Goal: Task Accomplishment & Management: Contribute content

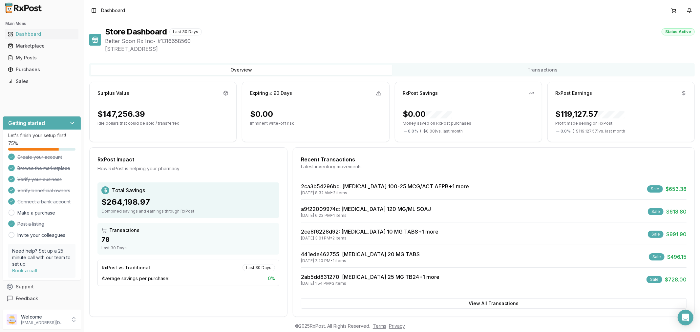
click at [35, 81] on div "Sales" at bounding box center [42, 81] width 68 height 7
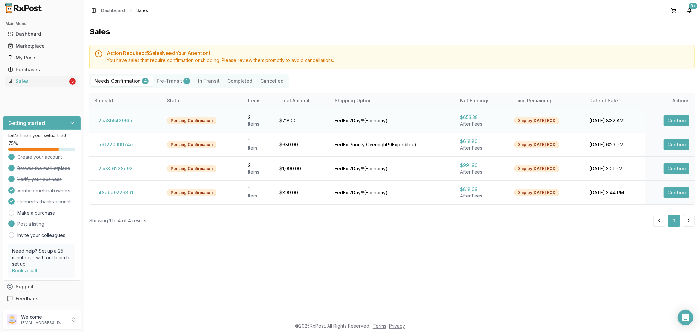
click at [670, 121] on button "Confirm" at bounding box center [677, 121] width 26 height 11
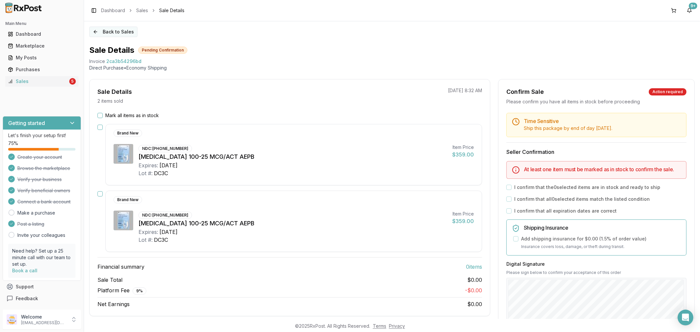
click at [96, 34] on button "Back to Sales" at bounding box center [113, 32] width 48 height 11
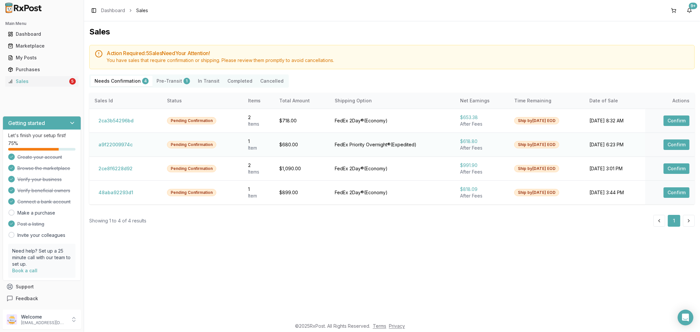
click at [682, 143] on button "Confirm" at bounding box center [677, 145] width 26 height 11
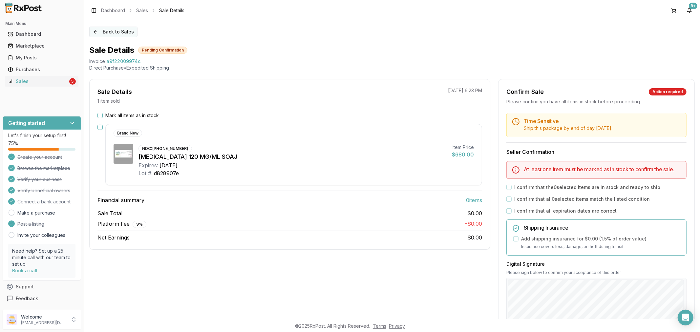
click at [95, 31] on button "Back to Sales" at bounding box center [113, 32] width 48 height 11
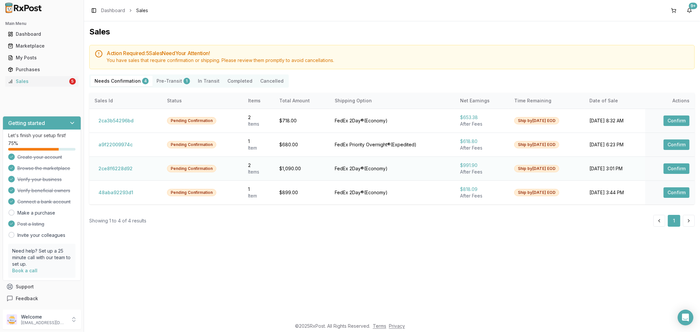
click at [675, 170] on button "Confirm" at bounding box center [677, 169] width 26 height 11
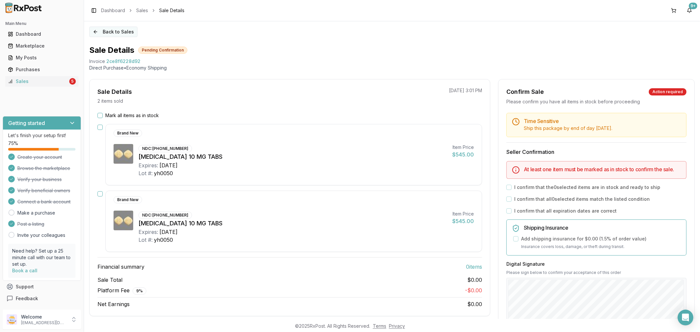
click at [92, 32] on button "Back to Sales" at bounding box center [113, 32] width 48 height 11
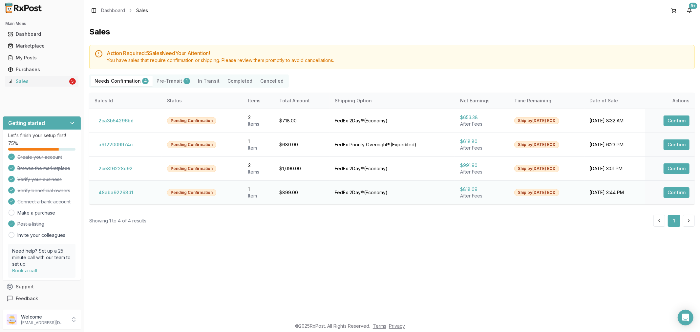
click at [671, 191] on button "Confirm" at bounding box center [677, 192] width 26 height 11
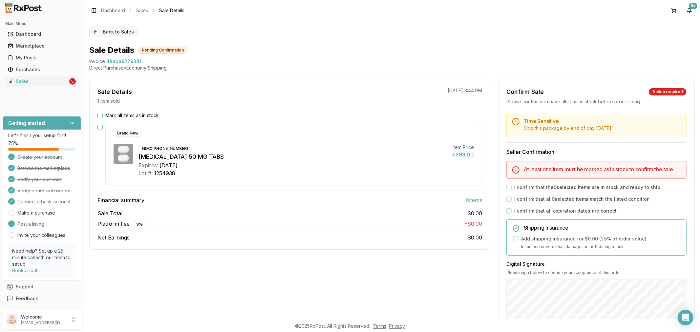
click at [94, 31] on button "Back to Sales" at bounding box center [113, 32] width 48 height 11
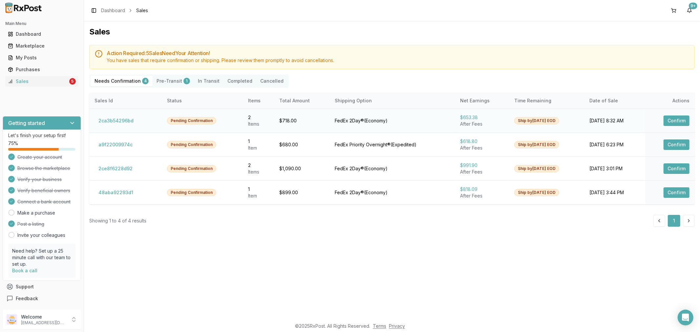
drag, startPoint x: 672, startPoint y: 119, endPoint x: 668, endPoint y: 118, distance: 4.3
click at [670, 119] on button "Confirm" at bounding box center [677, 121] width 26 height 11
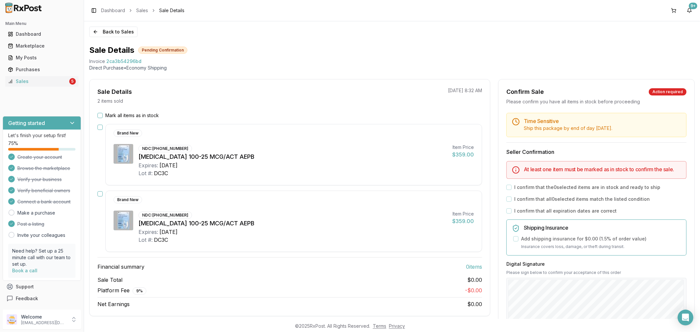
click at [100, 114] on button "Mark all items as in stock" at bounding box center [100, 115] width 5 height 5
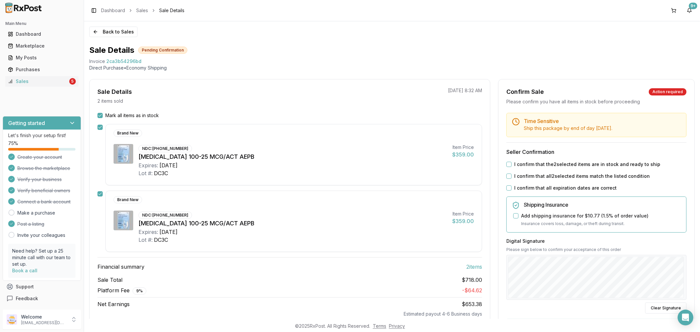
click at [507, 187] on button "I confirm that all expiration dates are correct" at bounding box center [509, 188] width 5 height 5
click at [510, 176] on button "I confirm that all 2 selected items match the listed condition" at bounding box center [509, 176] width 5 height 5
click at [507, 165] on button "I confirm that the 2 selected items are in stock and ready to ship" at bounding box center [509, 164] width 5 height 5
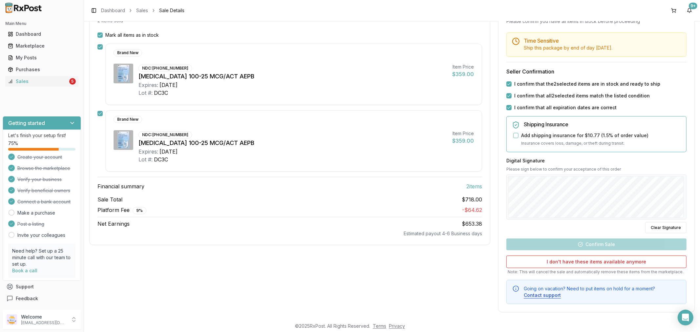
scroll to position [85, 0]
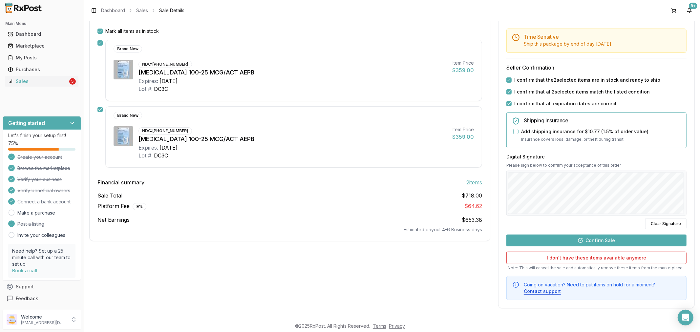
click at [583, 240] on button "Confirm Sale" at bounding box center [597, 241] width 180 height 12
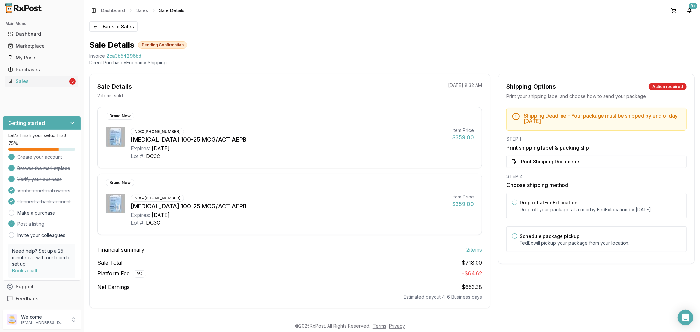
scroll to position [6, 0]
click at [537, 164] on button "Print Shipping Documents" at bounding box center [597, 162] width 180 height 12
click at [563, 165] on button "Print Shipping Documents" at bounding box center [597, 162] width 180 height 12
click at [539, 159] on button "Print Shipping Documents" at bounding box center [597, 162] width 180 height 12
click at [646, 308] on div "Shipping Options Action required Print your shipping label and choose how to se…" at bounding box center [596, 191] width 197 height 235
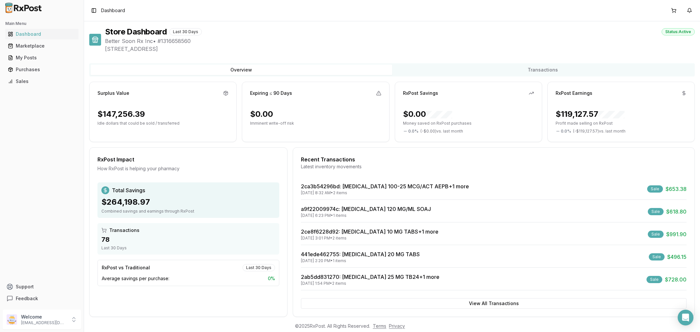
click at [39, 87] on div "Main Menu Dashboard Marketplace My Posts Purchases Sales" at bounding box center [42, 53] width 84 height 74
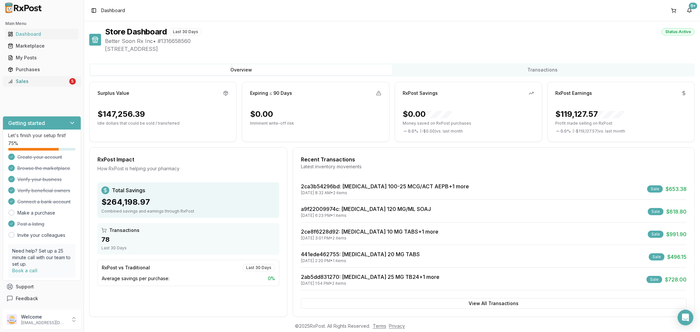
click at [38, 84] on div "Sales" at bounding box center [38, 81] width 60 height 7
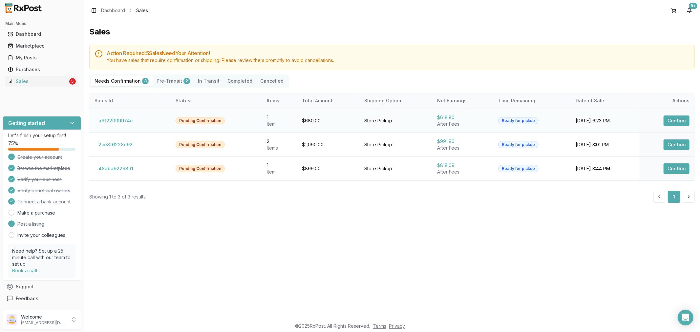
click at [671, 122] on button "Confirm" at bounding box center [677, 121] width 26 height 11
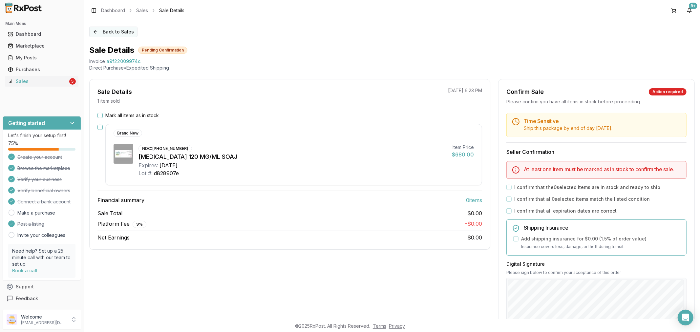
click at [95, 32] on button "Back to Sales" at bounding box center [113, 32] width 48 height 11
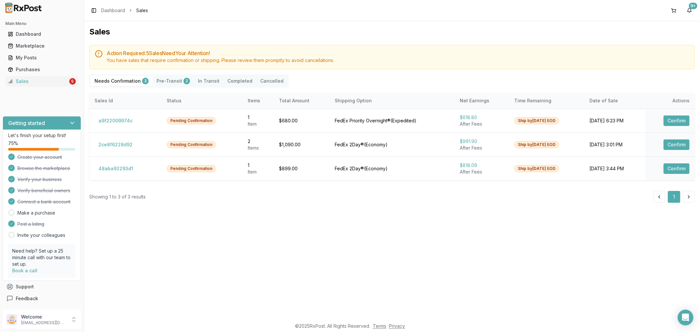
click at [160, 83] on button "Pre-Transit 2" at bounding box center [173, 81] width 41 height 11
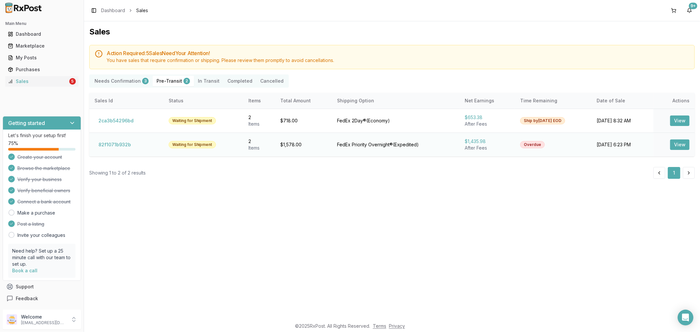
click at [687, 144] on button "View" at bounding box center [679, 145] width 19 height 11
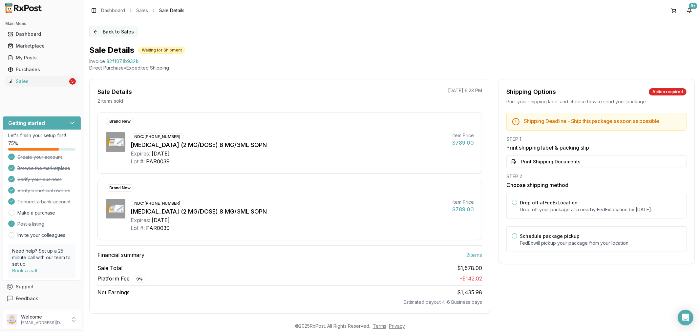
click at [94, 30] on button "Back to Sales" at bounding box center [113, 32] width 48 height 11
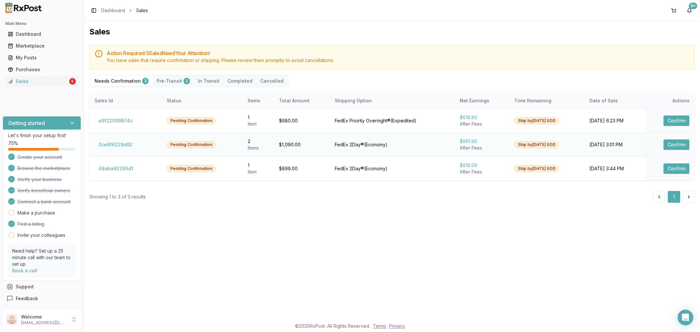
click at [675, 146] on button "Confirm" at bounding box center [677, 145] width 26 height 11
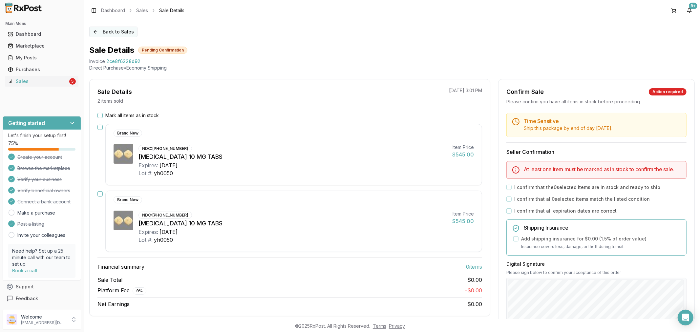
click at [95, 30] on button "Back to Sales" at bounding box center [113, 32] width 48 height 11
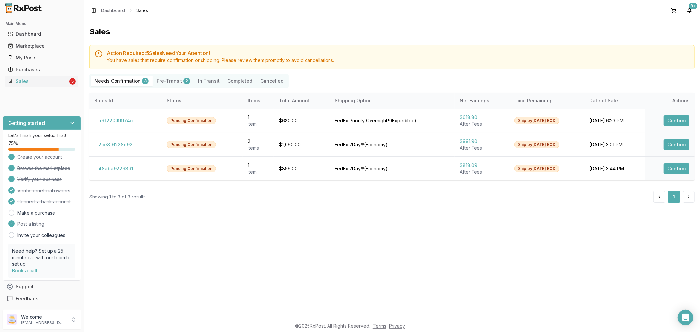
click at [170, 80] on button "Pre-Transit 2" at bounding box center [173, 81] width 41 height 11
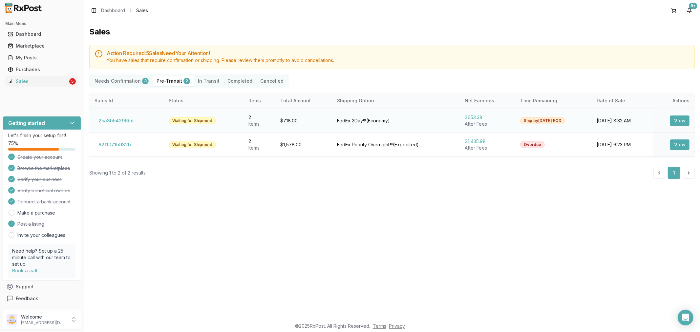
click at [682, 121] on button "View" at bounding box center [679, 121] width 19 height 11
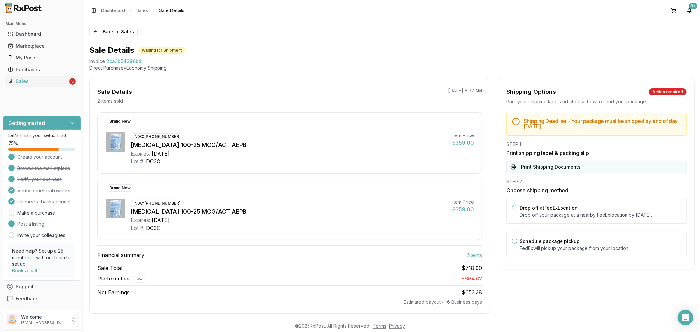
click at [554, 163] on button "Print Shipping Documents" at bounding box center [597, 167] width 180 height 12
click at [98, 34] on button "Back to Sales" at bounding box center [113, 32] width 48 height 11
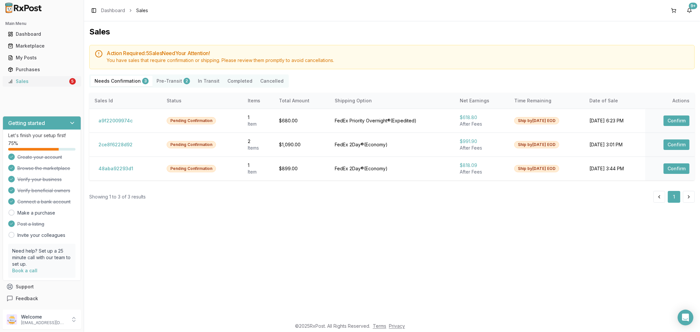
click at [27, 82] on div "Sales" at bounding box center [38, 81] width 60 height 7
click at [37, 80] on div "Sales" at bounding box center [38, 81] width 60 height 7
click at [35, 79] on div "Sales" at bounding box center [38, 81] width 60 height 7
click at [672, 126] on button "Confirm" at bounding box center [677, 121] width 26 height 11
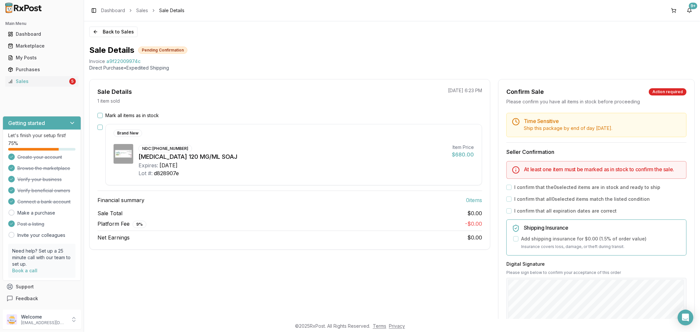
click at [669, 125] on div "Ship this package by end of day today ." at bounding box center [602, 128] width 157 height 7
click at [101, 113] on button "Mark all items as in stock" at bounding box center [100, 115] width 5 height 5
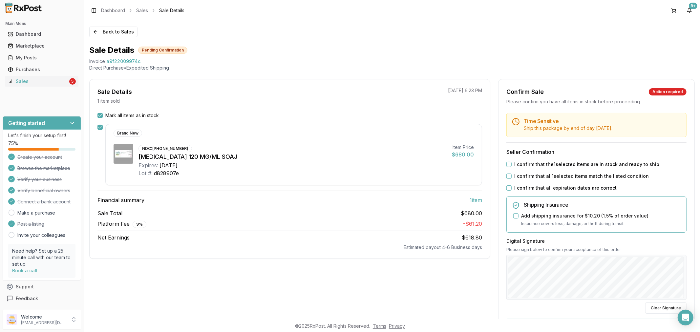
click at [508, 186] on button "I confirm that all expiration dates are correct" at bounding box center [509, 188] width 5 height 5
click at [507, 175] on button "I confirm that all 1 selected items match the listed condition" at bounding box center [509, 176] width 5 height 5
click at [507, 164] on button "I confirm that the 1 selected items are in stock and ready to ship" at bounding box center [509, 164] width 5 height 5
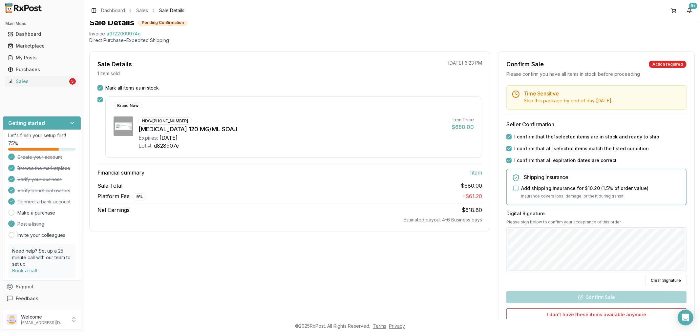
scroll to position [73, 0]
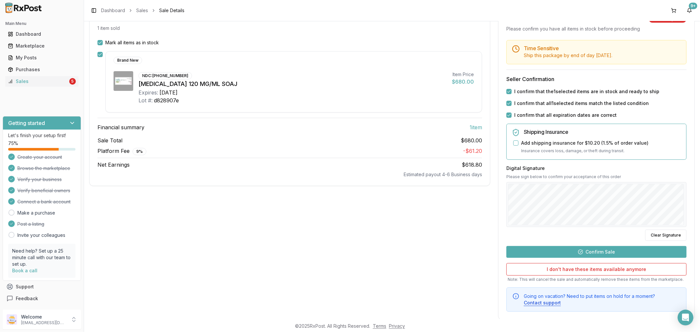
click at [598, 250] on button "Confirm Sale" at bounding box center [597, 252] width 180 height 12
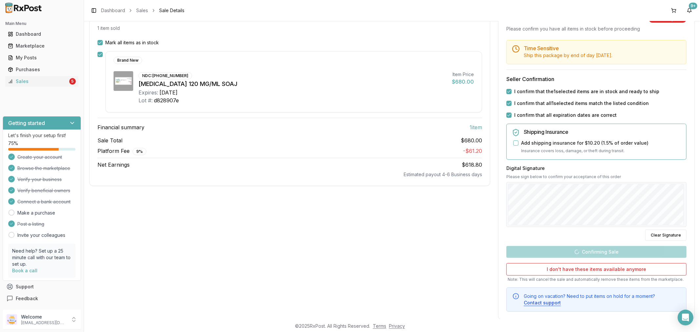
scroll to position [0, 0]
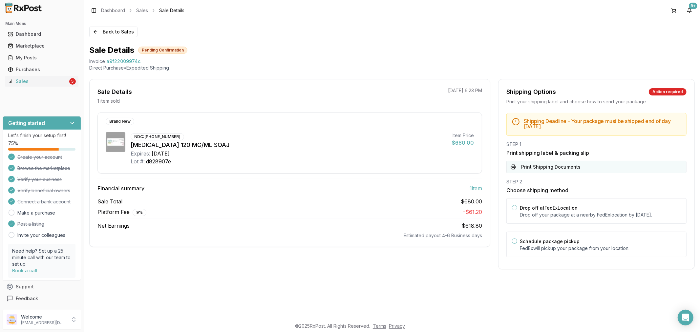
click at [562, 168] on button "Print Shipping Documents" at bounding box center [597, 167] width 180 height 12
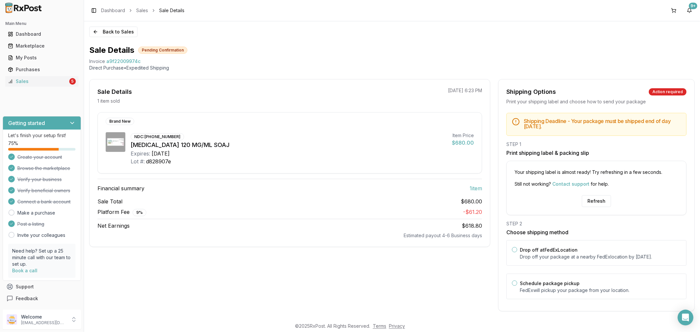
click at [596, 195] on div "Your shipping label is almost ready! Try refreshing in a few seconds. Still not…" at bounding box center [597, 188] width 180 height 55
click at [596, 193] on div "Your shipping label is almost ready! Try refreshing in a few seconds. Still not…" at bounding box center [597, 188] width 180 height 55
click at [598, 194] on div "Your shipping label is almost ready! Try refreshing in a few seconds. Still not…" at bounding box center [597, 188] width 180 height 55
click at [597, 202] on button "Refresh" at bounding box center [596, 201] width 29 height 12
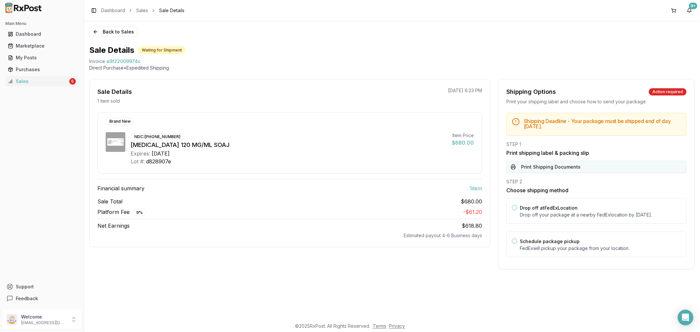
click at [566, 172] on button "Print Shipping Documents" at bounding box center [597, 167] width 180 height 12
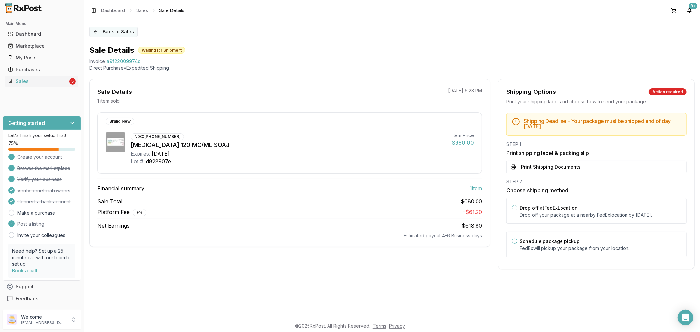
click at [97, 34] on button "Back to Sales" at bounding box center [113, 32] width 48 height 11
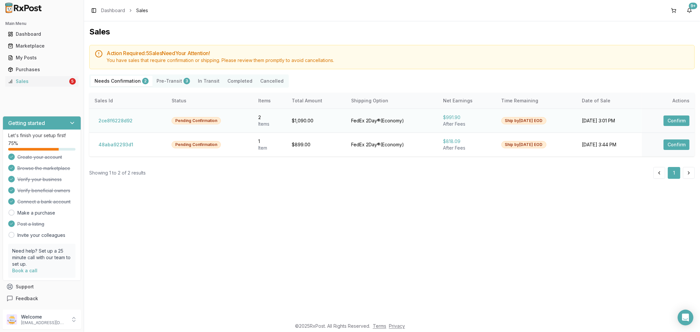
click at [672, 125] on button "Confirm" at bounding box center [677, 121] width 26 height 11
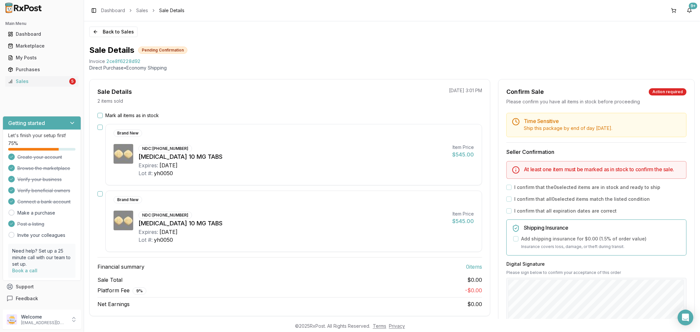
click at [99, 117] on button "Mark all items as in stock" at bounding box center [100, 115] width 5 height 5
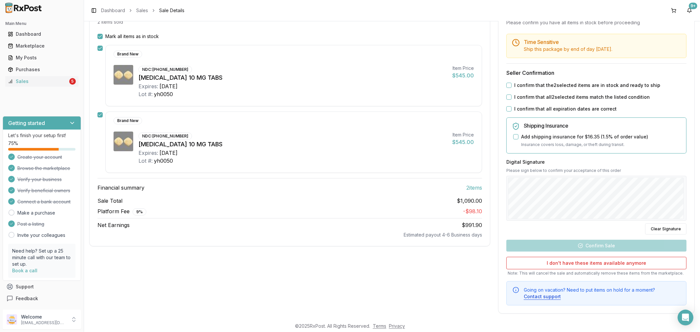
scroll to position [85, 0]
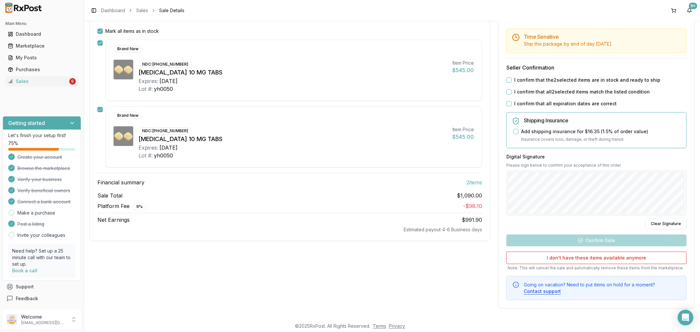
click at [509, 103] on button "I confirm that all expiration dates are correct" at bounding box center [509, 103] width 5 height 5
click at [507, 90] on button "I confirm that all 2 selected items match the listed condition" at bounding box center [509, 91] width 5 height 5
click at [507, 78] on button "I confirm that the 2 selected items are in stock and ready to ship" at bounding box center [509, 79] width 5 height 5
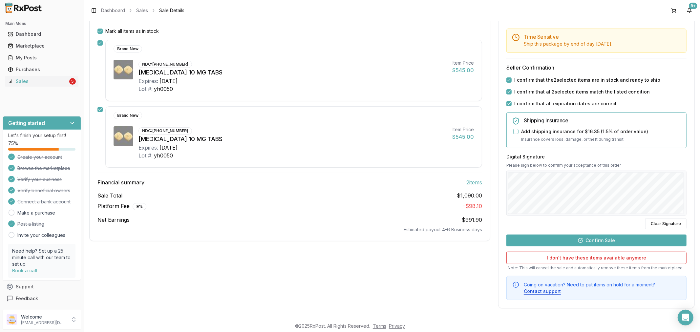
click at [579, 240] on button "Confirm Sale" at bounding box center [597, 241] width 180 height 12
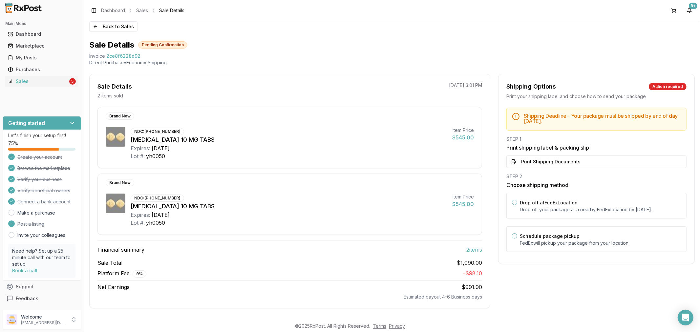
scroll to position [7, 0]
click at [564, 164] on button "Print Shipping Documents" at bounding box center [597, 162] width 180 height 12
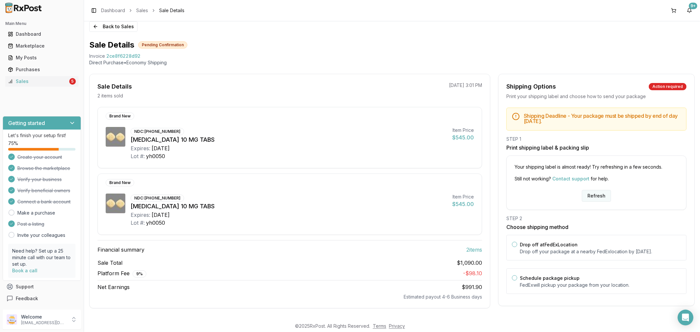
click at [592, 194] on button "Refresh" at bounding box center [596, 196] width 29 height 12
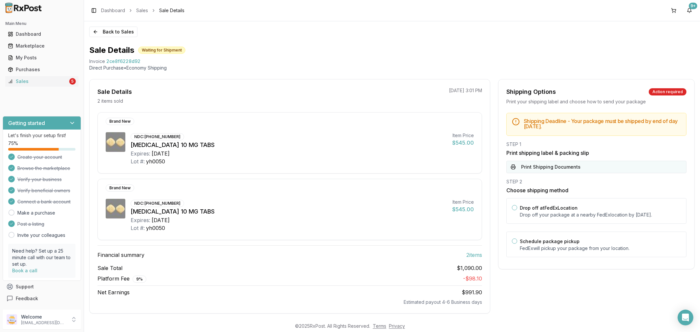
click at [598, 169] on button "Print Shipping Documents" at bounding box center [597, 167] width 180 height 12
click at [96, 29] on button "Back to Sales" at bounding box center [113, 32] width 48 height 11
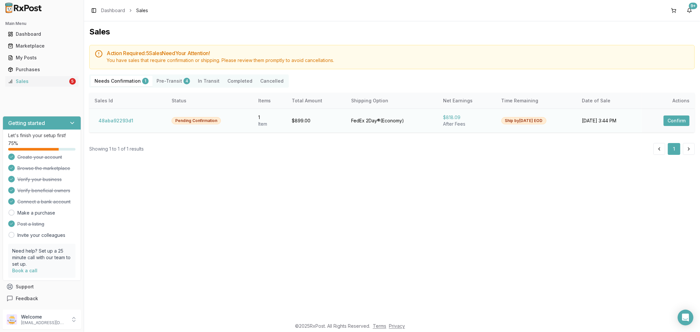
click at [681, 121] on button "Confirm" at bounding box center [677, 121] width 26 height 11
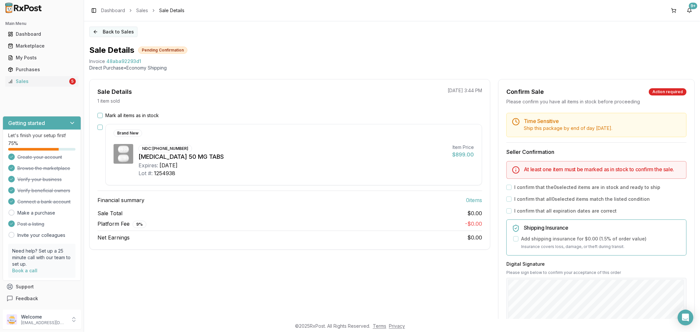
click at [96, 31] on button "Back to Sales" at bounding box center [113, 32] width 48 height 11
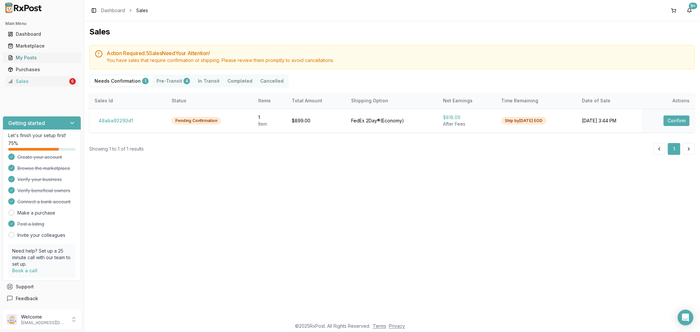
drag, startPoint x: 47, startPoint y: 60, endPoint x: 56, endPoint y: 60, distance: 9.2
click at [47, 60] on div "My Posts" at bounding box center [42, 58] width 68 height 7
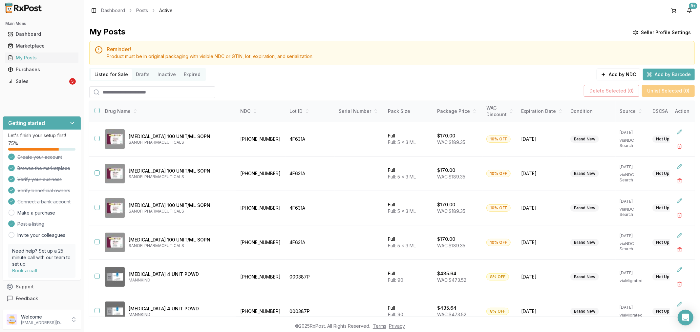
click at [162, 86] on input "search" at bounding box center [152, 92] width 126 height 12
paste input "**********"
type input "**********"
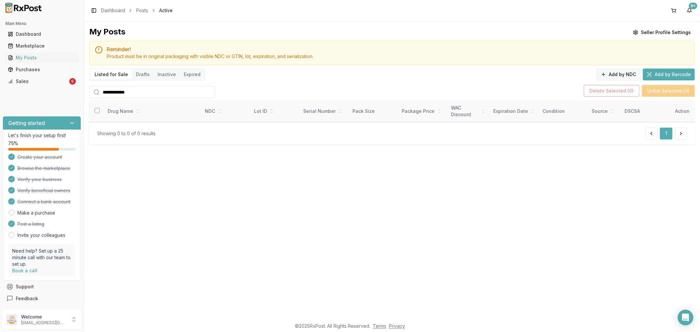
click at [626, 73] on button "Add by NDC" at bounding box center [619, 75] width 44 height 12
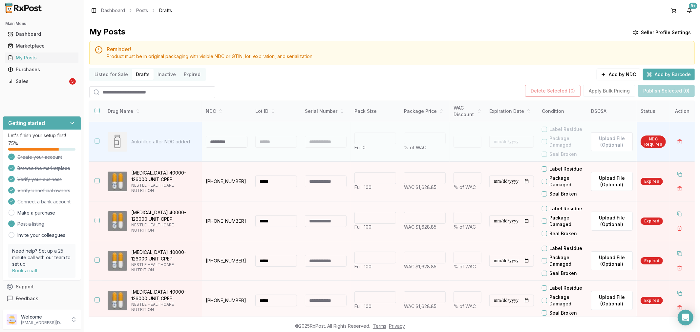
click at [211, 146] on input at bounding box center [227, 142] width 42 height 12
type input "**********"
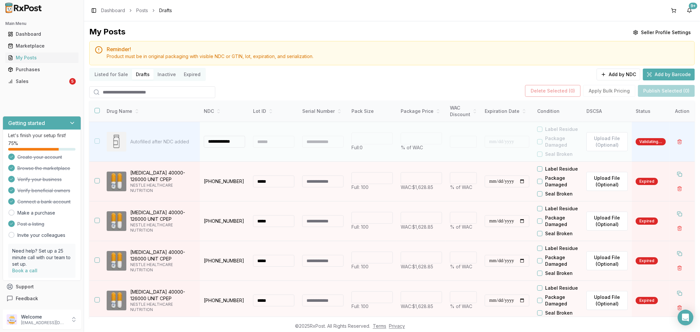
scroll to position [0, 0]
click at [267, 143] on div at bounding box center [273, 142] width 41 height 12
type input "*"
click at [267, 143] on div at bounding box center [273, 142] width 41 height 12
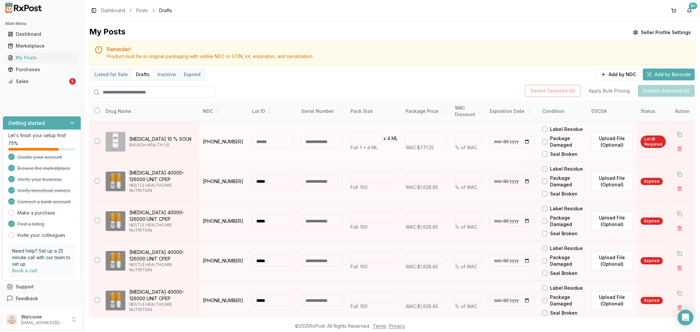
click at [264, 142] on input at bounding box center [272, 142] width 41 height 12
paste input "*******"
type input "*******"
click at [427, 142] on input "******" at bounding box center [426, 139] width 41 height 12
type input "*"
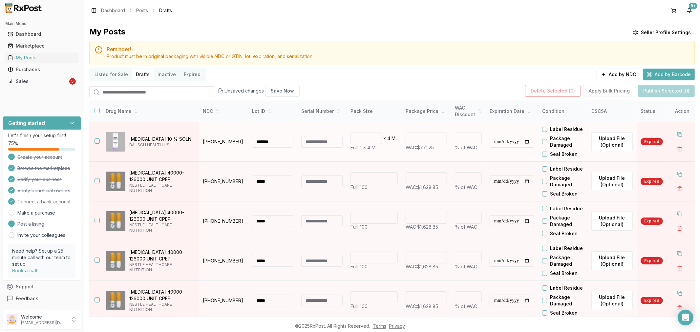
type input "******"
type input "*"
click at [496, 142] on input "**********" at bounding box center [512, 142] width 45 height 12
type input "**********"
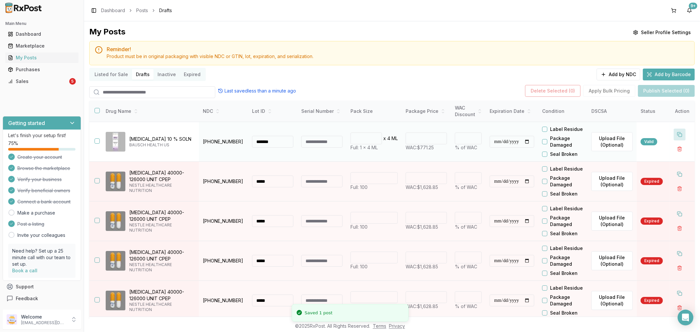
click at [674, 135] on button at bounding box center [680, 135] width 12 height 12
click at [494, 183] on input "**********" at bounding box center [512, 182] width 45 height 12
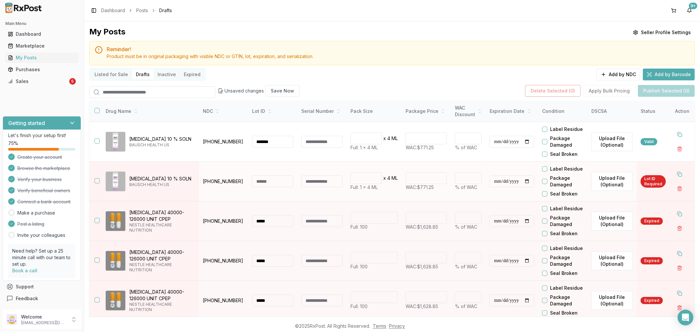
type input "**********"
drag, startPoint x: 503, startPoint y: 227, endPoint x: 293, endPoint y: 204, distance: 211.0
click at [444, 239] on tr "**********" at bounding box center [392, 222] width 606 height 40
click at [265, 182] on input at bounding box center [272, 182] width 41 height 12
drag, startPoint x: 284, startPoint y: 142, endPoint x: 216, endPoint y: 146, distance: 67.8
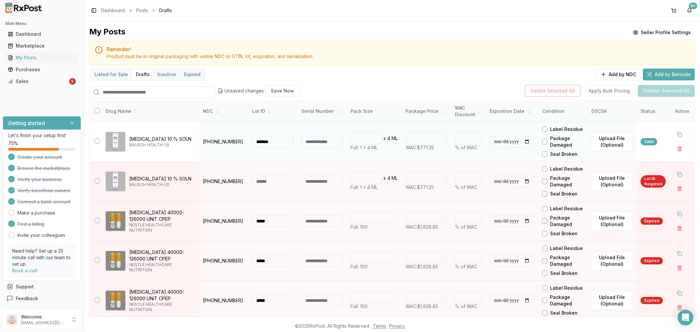
click at [216, 146] on tr "**********" at bounding box center [392, 142] width 606 height 40
click at [263, 181] on input at bounding box center [272, 182] width 41 height 12
paste input "*******"
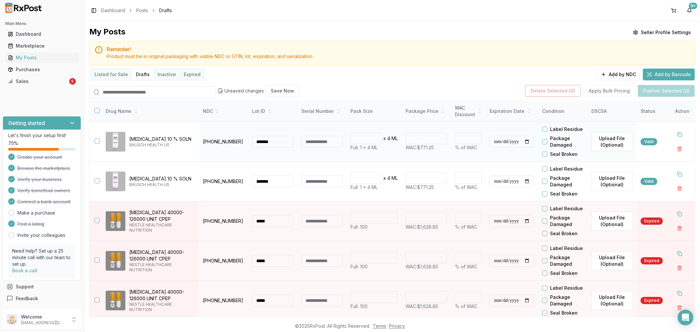
type input "*******"
click at [97, 143] on button "button" at bounding box center [97, 141] width 5 height 5
click at [98, 181] on button "button" at bounding box center [97, 180] width 5 height 5
click at [669, 94] on button "Publish Selected (2)" at bounding box center [666, 91] width 57 height 12
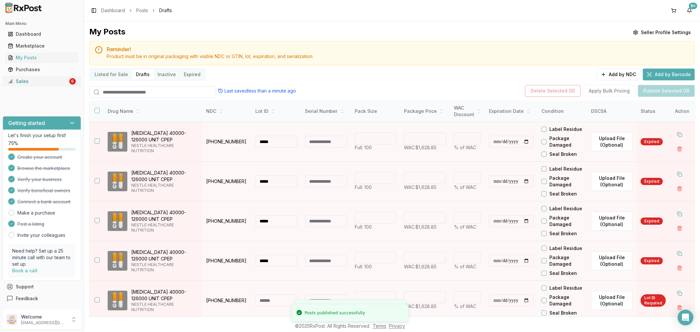
click at [28, 81] on div "Sales" at bounding box center [38, 81] width 60 height 7
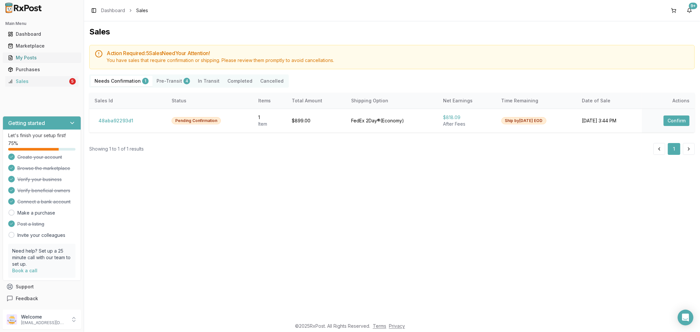
click at [37, 56] on div "My Posts" at bounding box center [42, 58] width 68 height 7
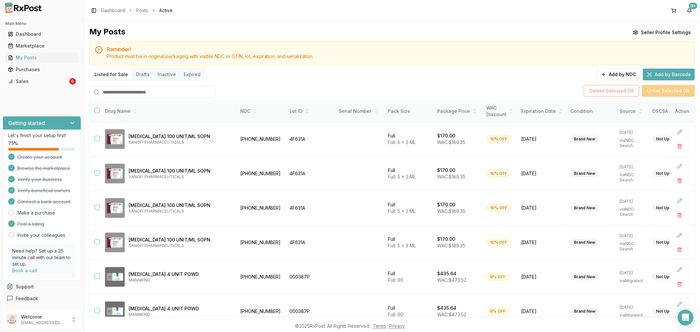
click at [141, 92] on input "search" at bounding box center [152, 92] width 126 height 12
paste input "**********"
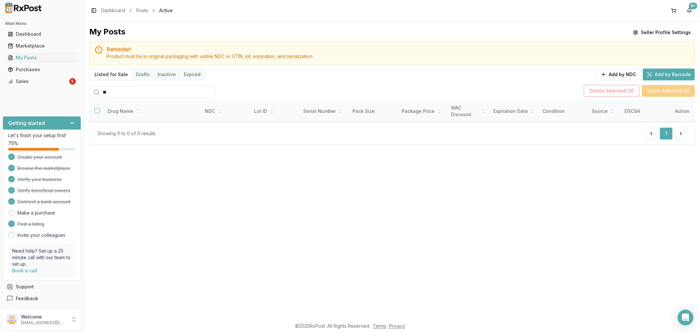
type input "*"
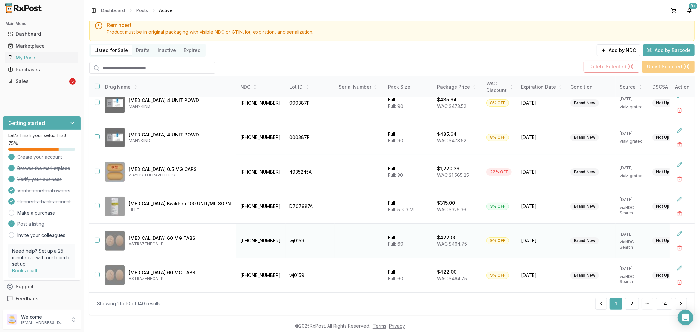
scroll to position [36, 0]
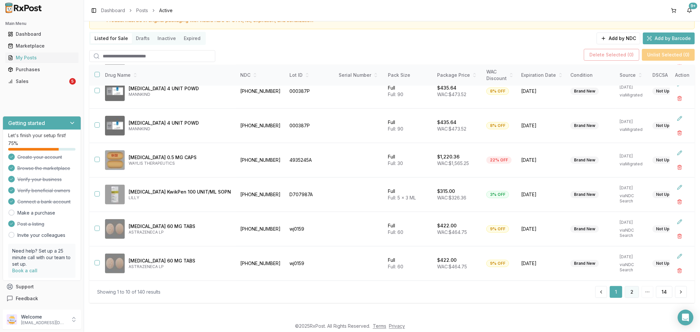
click at [629, 295] on button "2" at bounding box center [632, 292] width 14 height 12
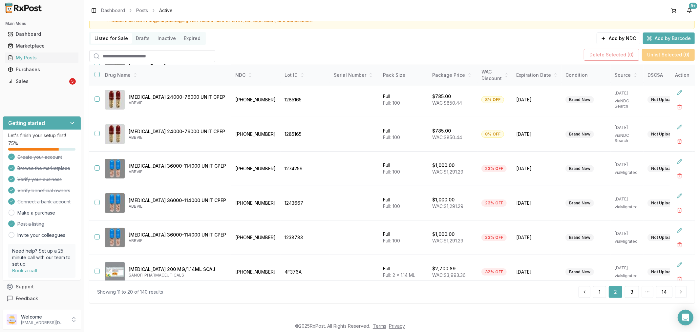
scroll to position [43, 0]
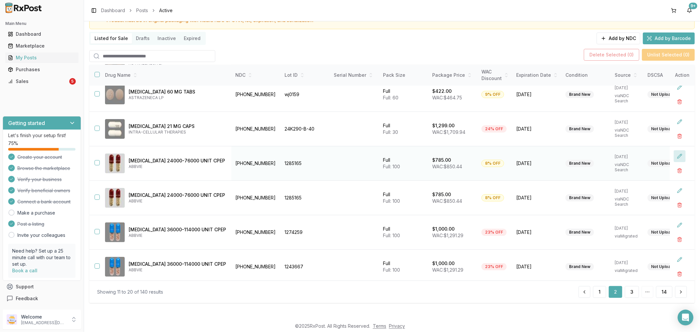
click at [676, 159] on button at bounding box center [680, 156] width 12 height 12
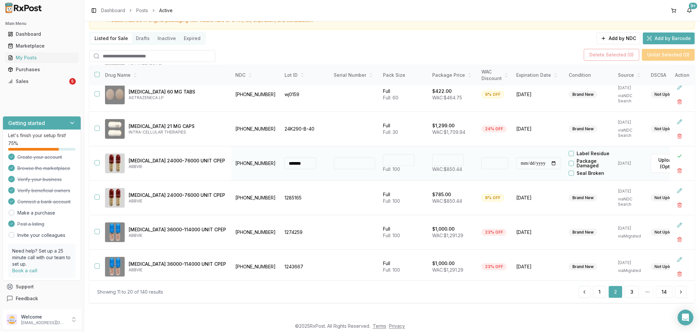
click at [432, 161] on input "***" at bounding box center [448, 160] width 32 height 12
type input "******"
type input "*"
click at [674, 155] on button at bounding box center [680, 156] width 12 height 12
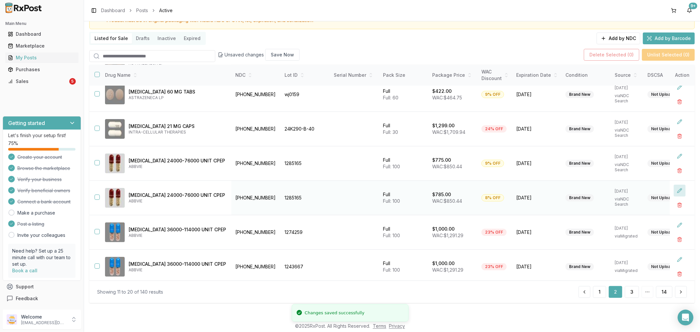
click at [675, 194] on button at bounding box center [680, 191] width 12 height 12
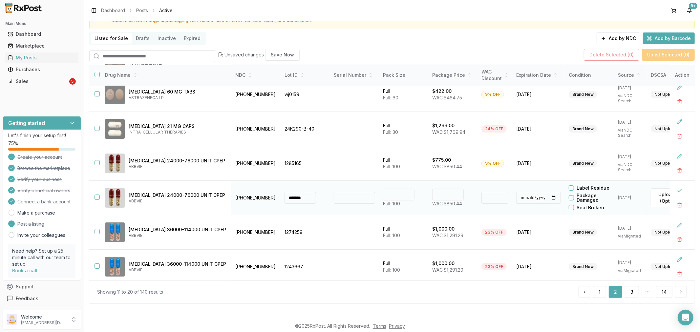
click at [432, 195] on input "***" at bounding box center [448, 195] width 32 height 12
type input "******"
type input "*"
click at [674, 189] on button at bounding box center [680, 191] width 12 height 12
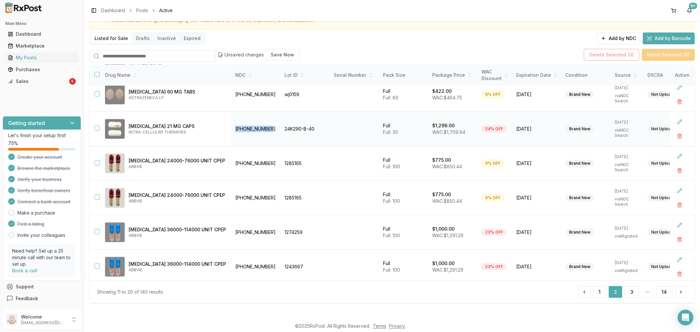
drag, startPoint x: 210, startPoint y: 128, endPoint x: 244, endPoint y: 126, distance: 33.2
click at [244, 126] on td "72060-0121-40" at bounding box center [255, 129] width 49 height 34
copy td "72060-0121-40"
click at [674, 119] on button at bounding box center [680, 122] width 12 height 12
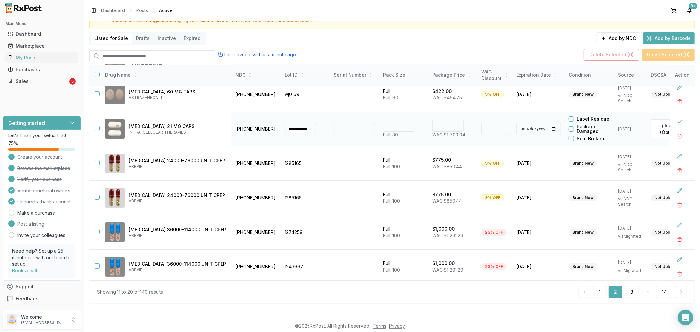
type input "****"
drag, startPoint x: 429, startPoint y: 126, endPoint x: 412, endPoint y: 127, distance: 17.1
click at [432, 127] on input "****" at bounding box center [448, 126] width 32 height 12
type input "*******"
type input "*"
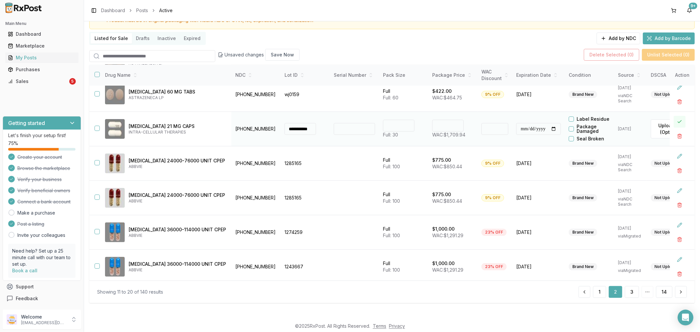
click at [674, 120] on button at bounding box center [680, 122] width 12 height 12
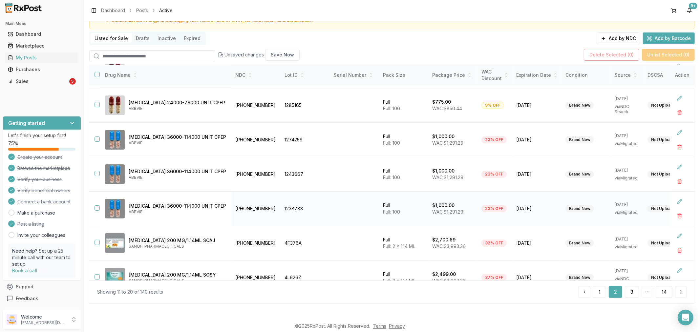
scroll to position [152, 0]
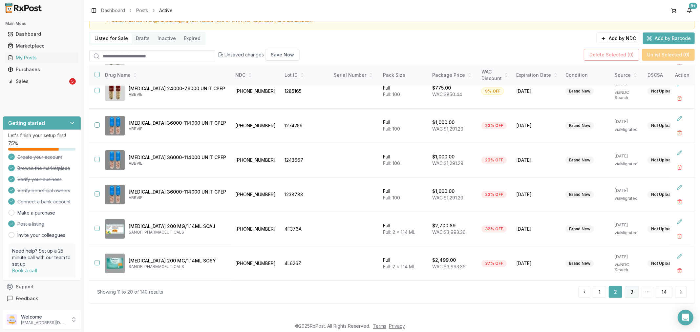
click at [630, 293] on button "3" at bounding box center [632, 292] width 14 height 12
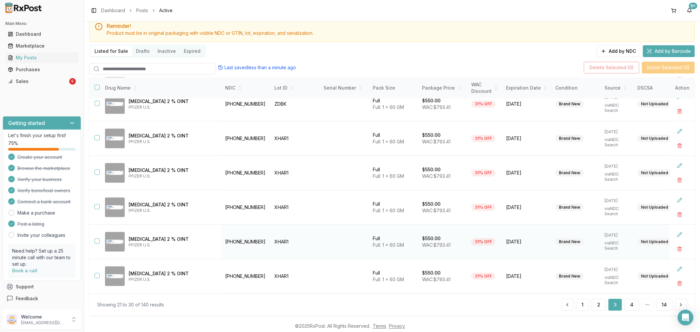
scroll to position [36, 0]
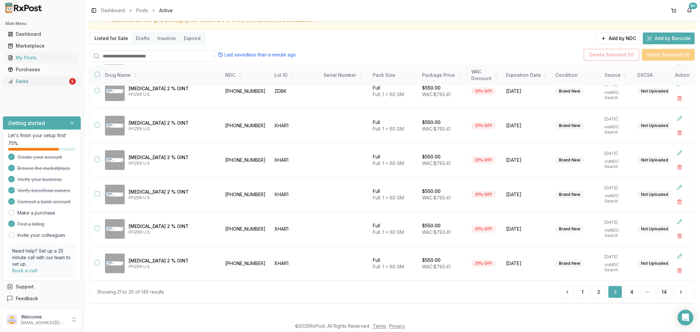
click at [18, 83] on div "Sales" at bounding box center [38, 81] width 60 height 7
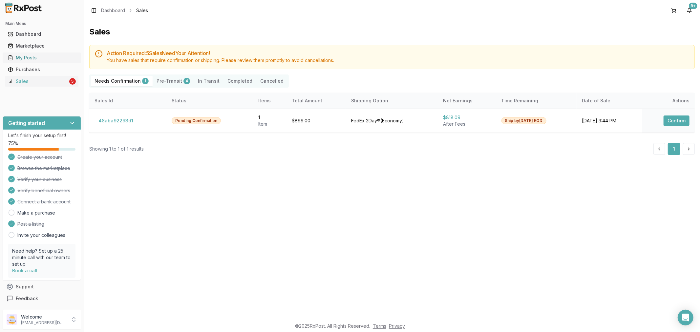
click at [25, 55] on div "My Posts" at bounding box center [42, 58] width 68 height 7
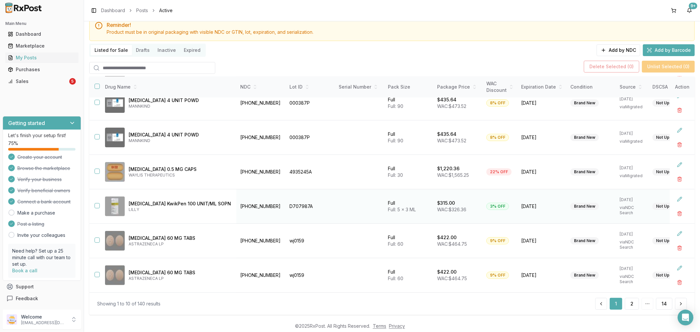
scroll to position [36, 0]
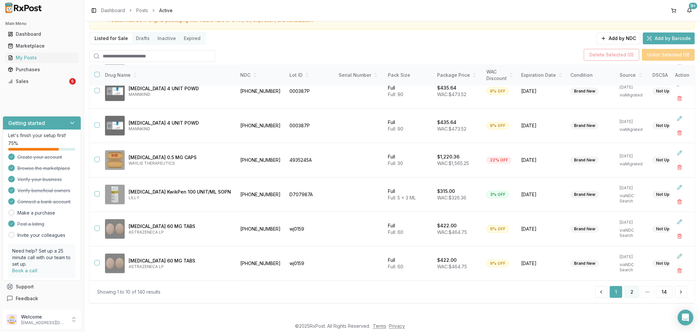
click at [628, 293] on button "2" at bounding box center [632, 292] width 14 height 12
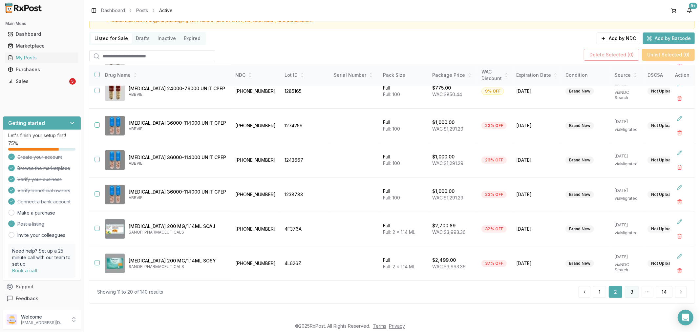
click at [636, 292] on button "3" at bounding box center [632, 292] width 14 height 12
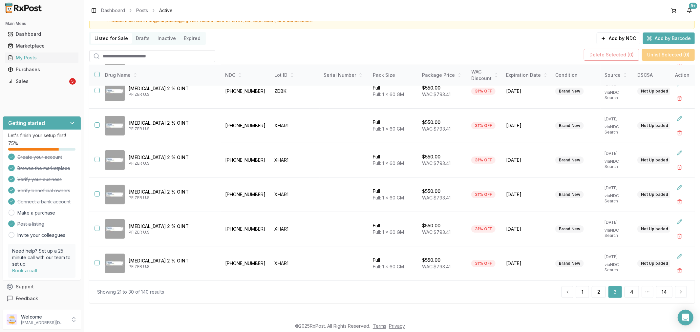
scroll to position [150, 0]
click at [635, 296] on button "4" at bounding box center [632, 292] width 14 height 12
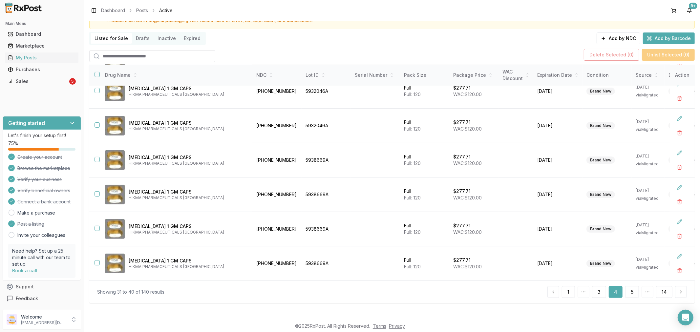
scroll to position [152, 0]
click at [632, 298] on div "Showing 31 to 40 of 140 results 1 3 4 5 14" at bounding box center [392, 292] width 606 height 23
click at [630, 293] on button "5" at bounding box center [632, 292] width 14 height 12
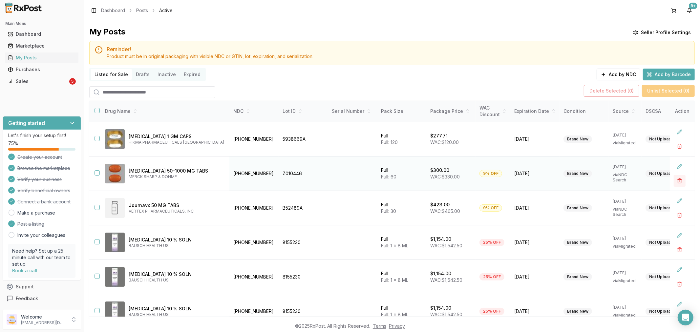
click at [675, 177] on button "button" at bounding box center [680, 181] width 12 height 12
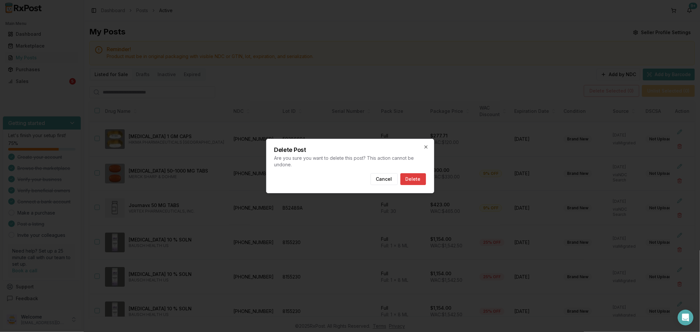
click at [409, 178] on button "Delete" at bounding box center [414, 179] width 26 height 12
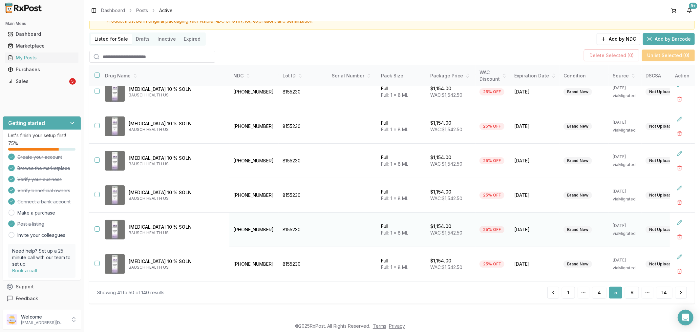
scroll to position [36, 0]
click at [628, 293] on button "6" at bounding box center [632, 292] width 14 height 12
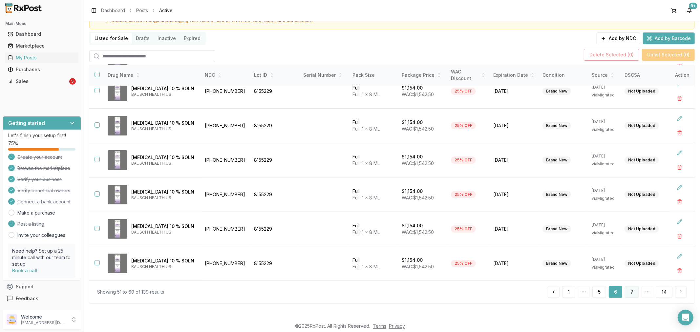
click at [629, 291] on button "7" at bounding box center [632, 292] width 14 height 12
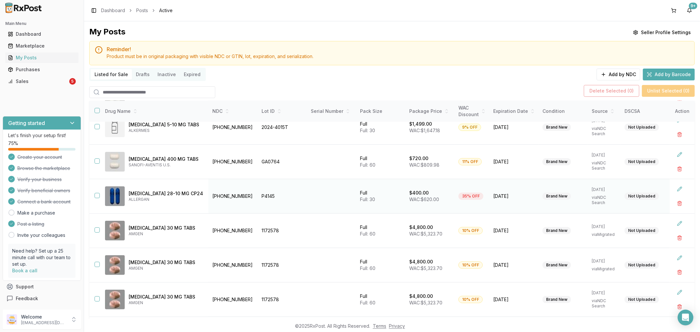
scroll to position [36, 0]
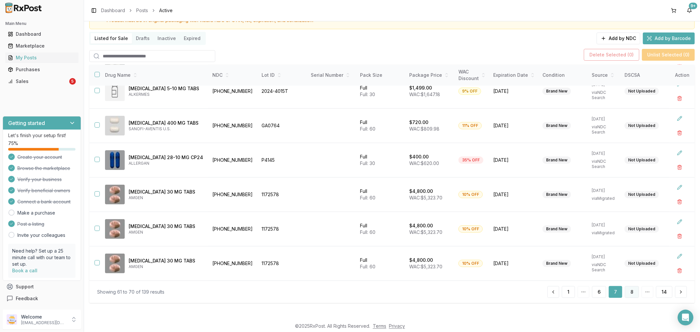
click at [628, 290] on button "8" at bounding box center [632, 292] width 14 height 12
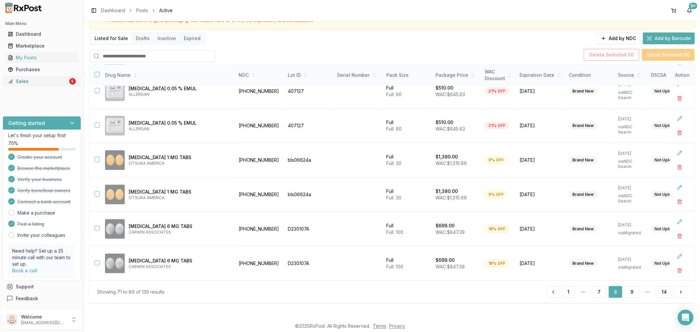
click at [30, 81] on div "Sales" at bounding box center [38, 81] width 60 height 7
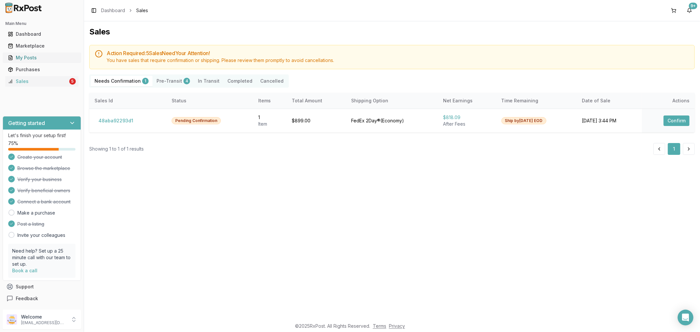
click at [25, 58] on div "My Posts" at bounding box center [42, 58] width 68 height 7
